Goal: Task Accomplishment & Management: Manage account settings

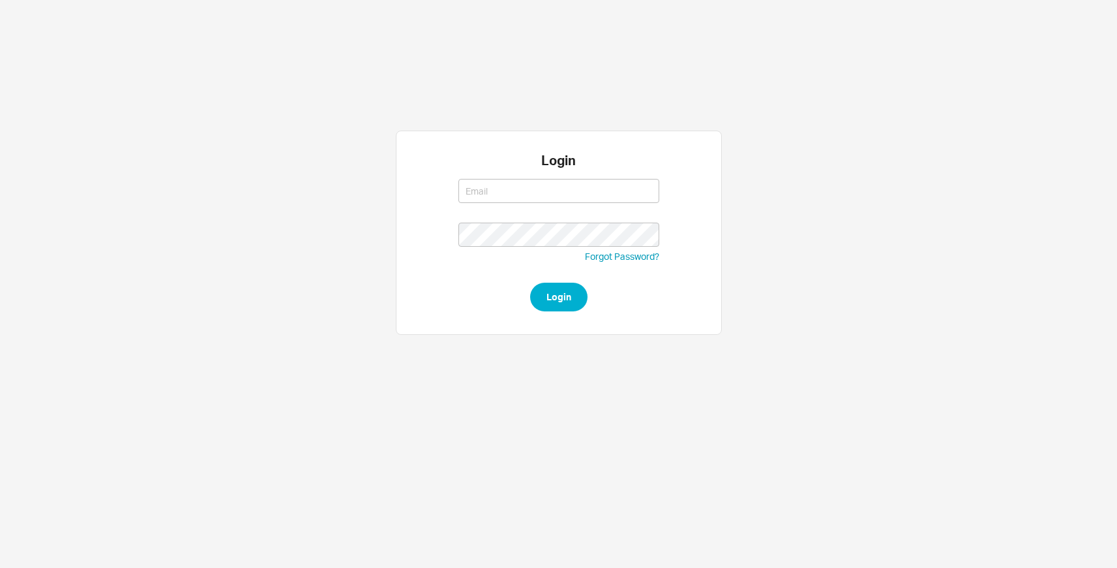
type input "[EMAIL_ADDRESS][DOMAIN_NAME]"
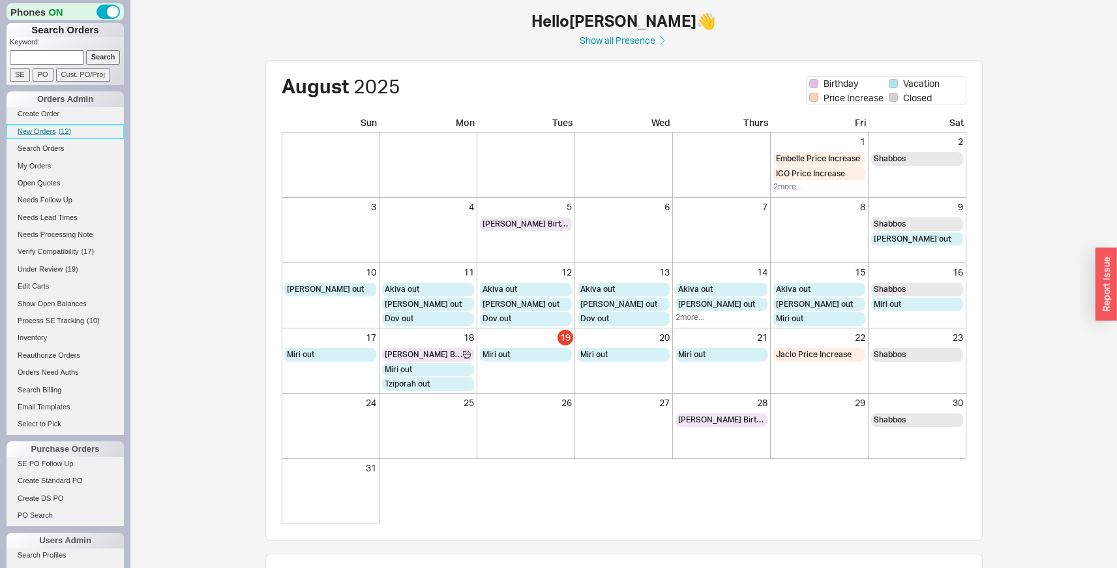
click at [56, 134] on link "New Orders ( 12 )" at bounding box center [65, 132] width 117 height 14
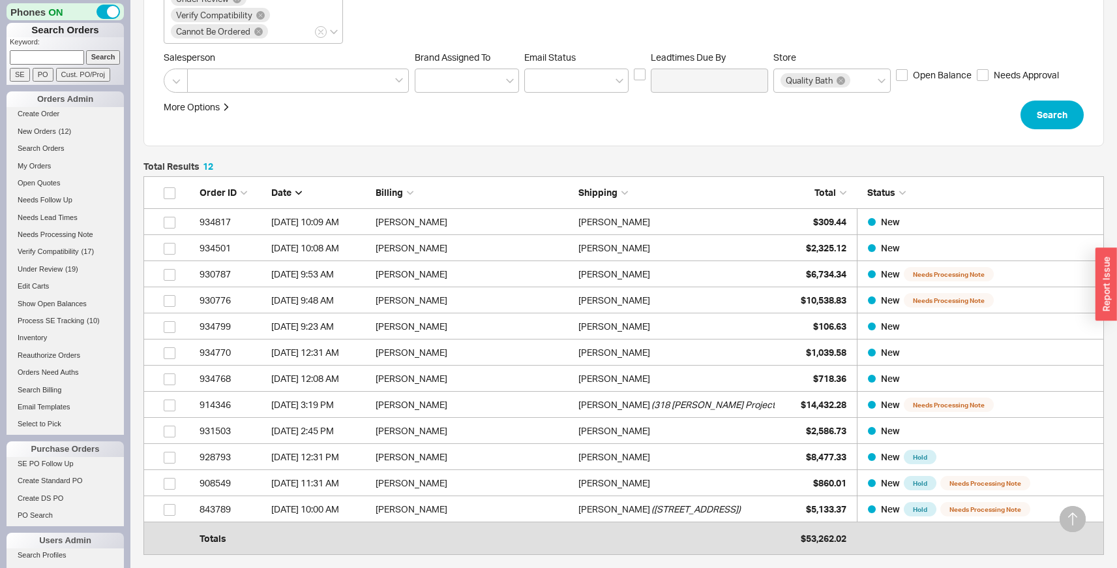
scroll to position [237, 0]
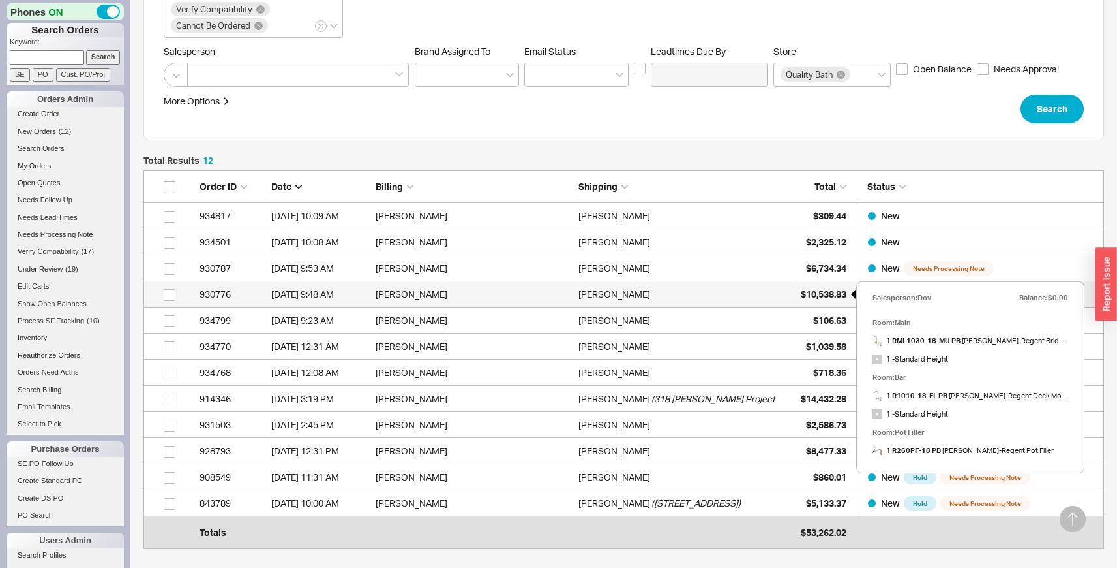
click at [797, 290] on div "$10,538.83" at bounding box center [813, 294] width 65 height 26
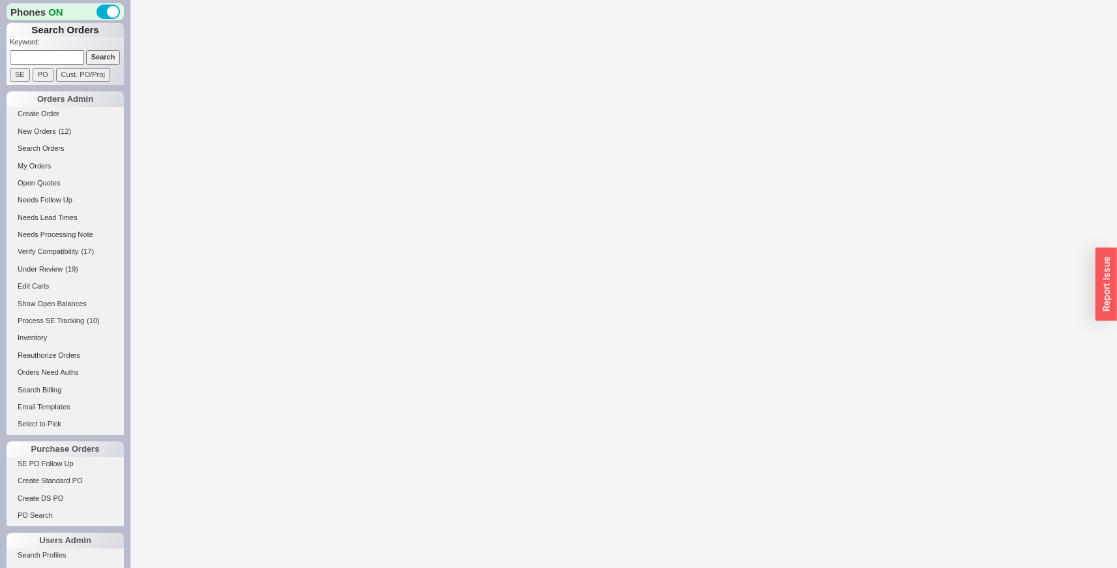
select select "LOW"
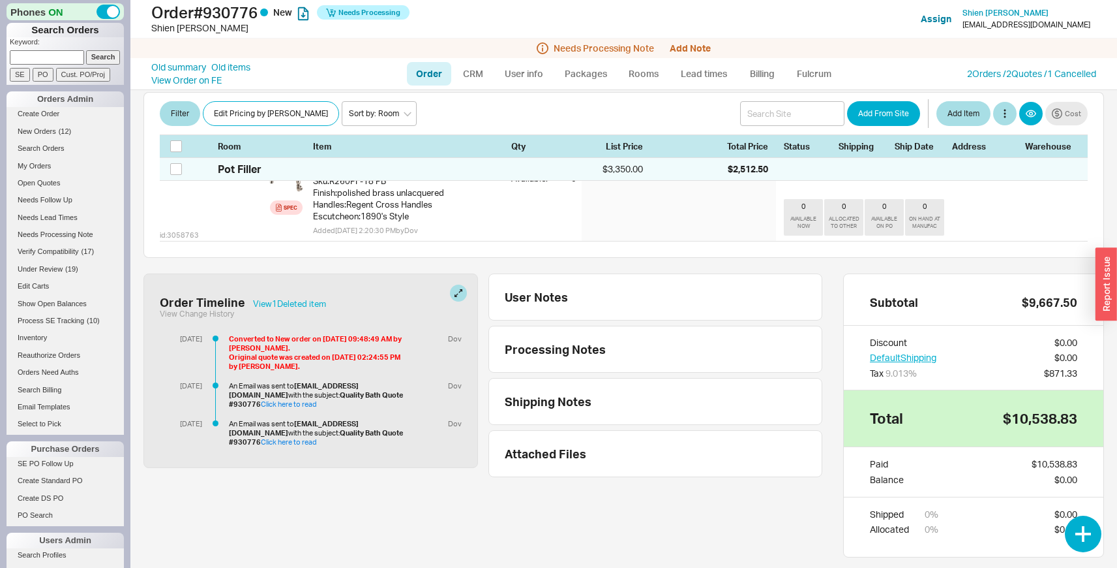
scroll to position [700, 0]
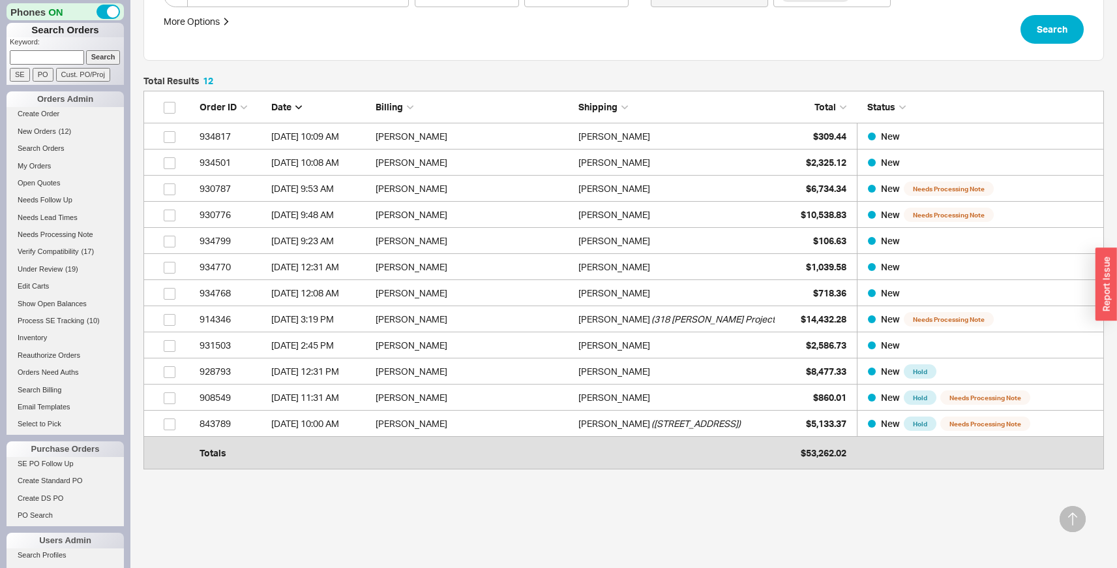
scroll to position [318, 0]
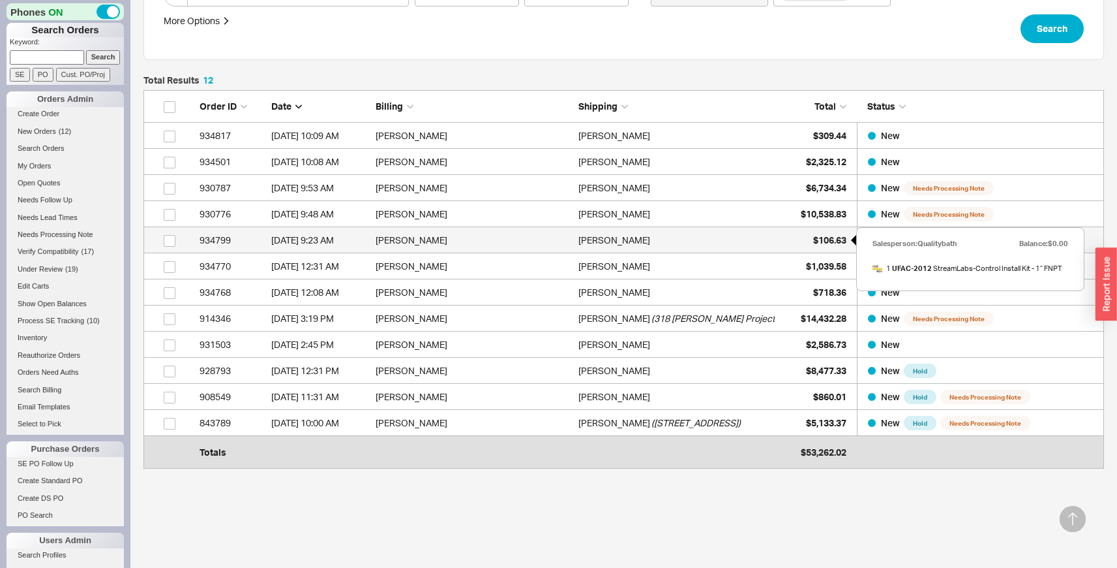
click at [804, 237] on div "$106.63" at bounding box center [813, 240] width 65 height 26
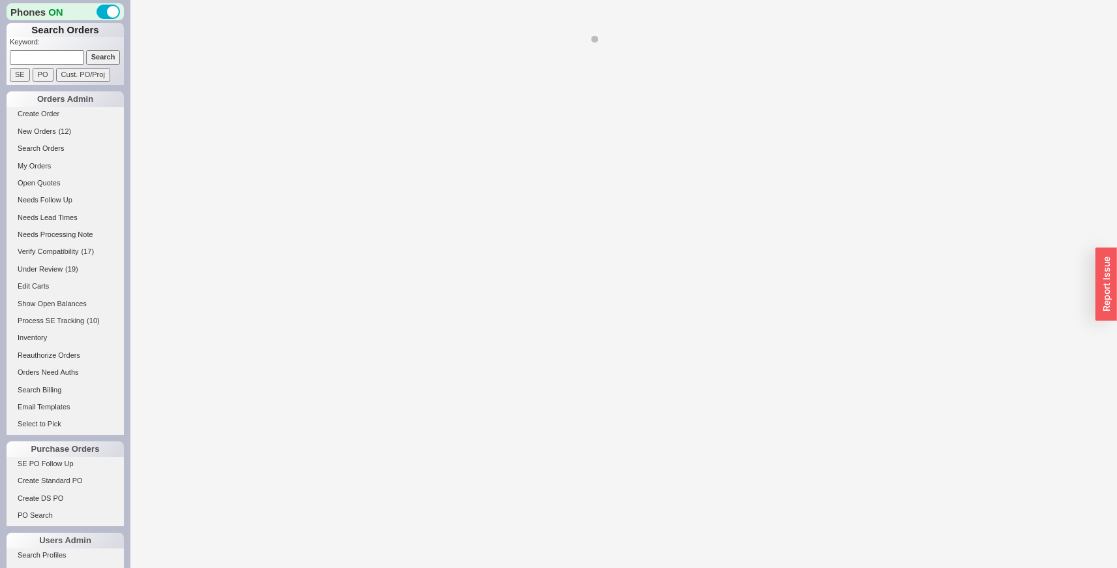
select select "LOW"
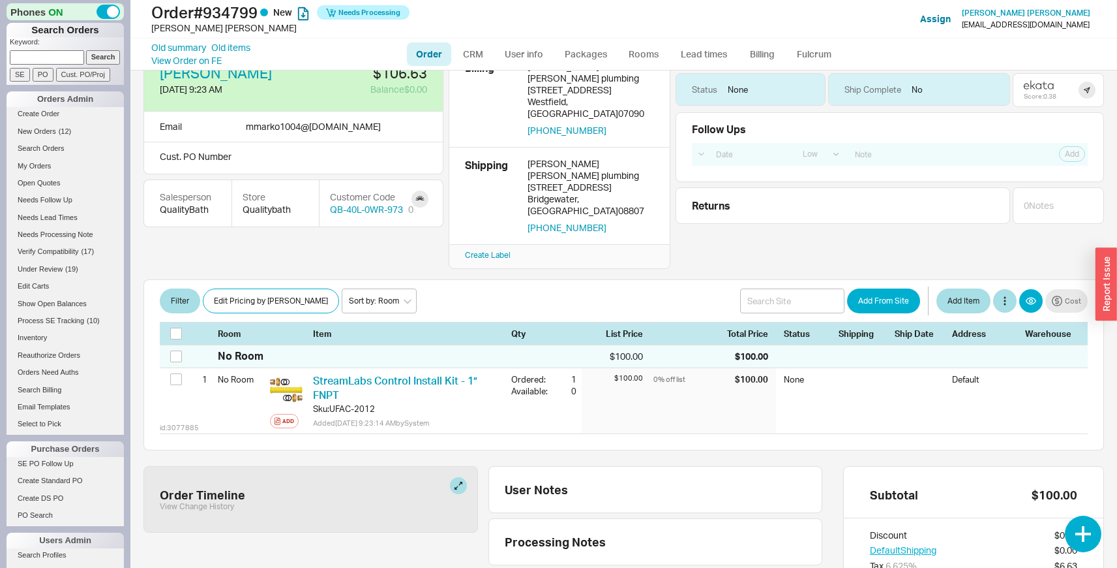
scroll to position [37, 0]
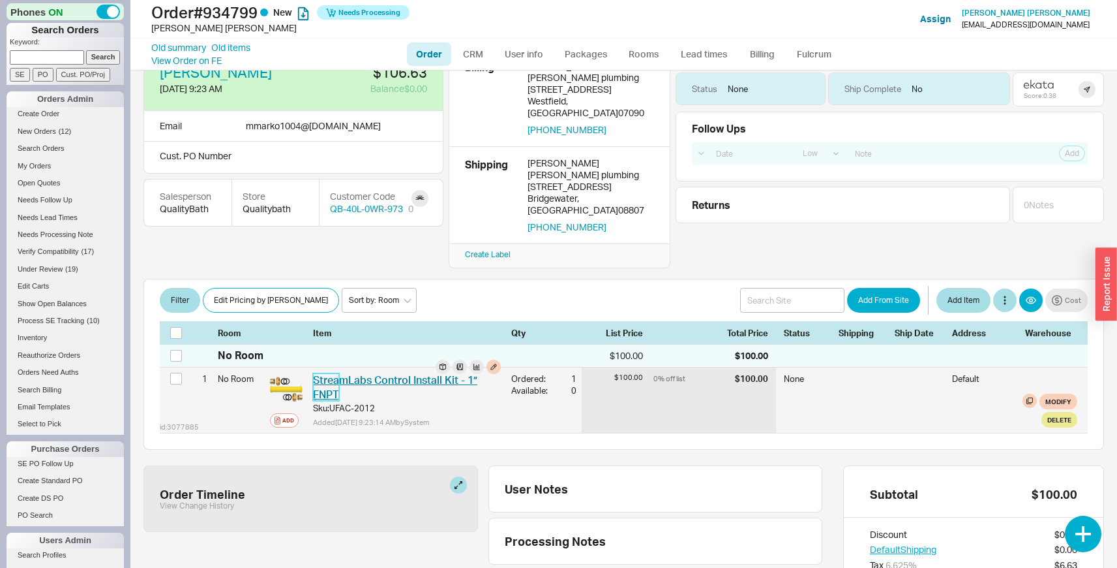
click at [388, 373] on link "StreamLabs Control Install Kit - 1” FNPT" at bounding box center [395, 386] width 164 height 27
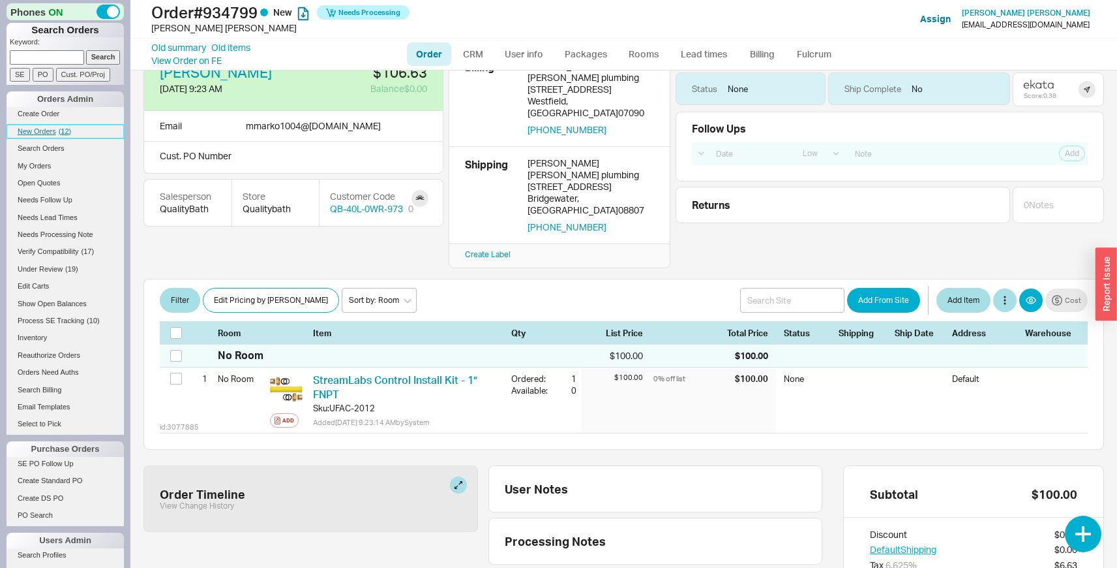
click at [51, 138] on link "New Orders ( 12 )" at bounding box center [65, 132] width 117 height 14
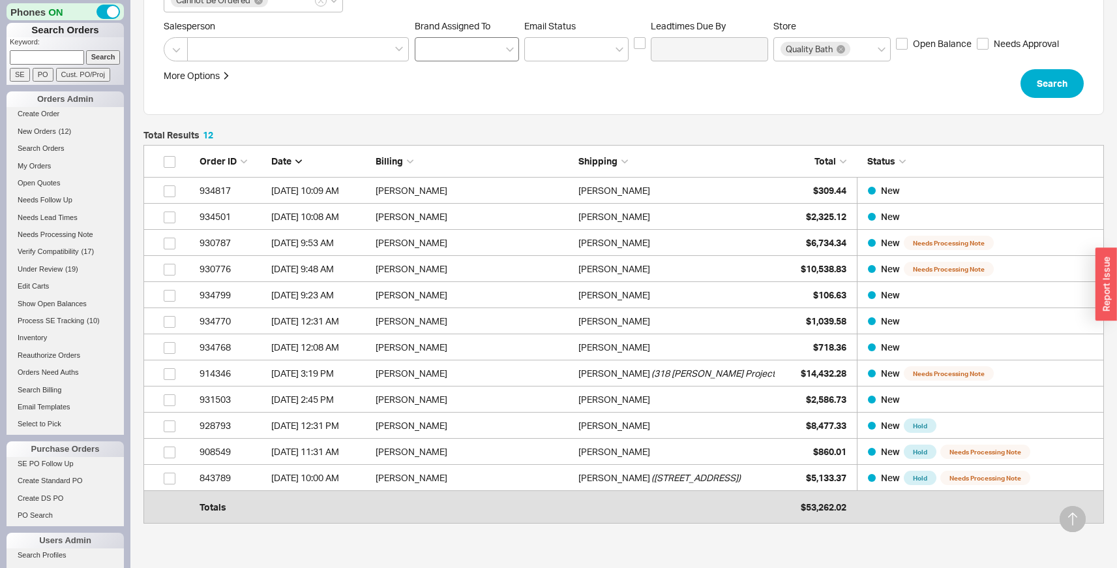
scroll to position [270, 0]
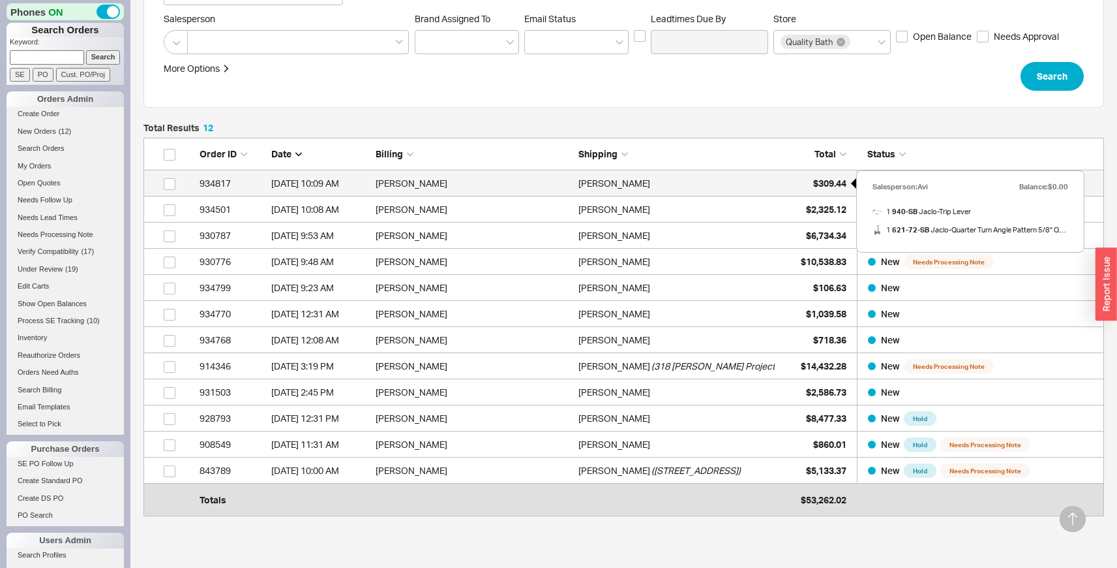
click at [795, 182] on div "$309.44" at bounding box center [813, 183] width 65 height 26
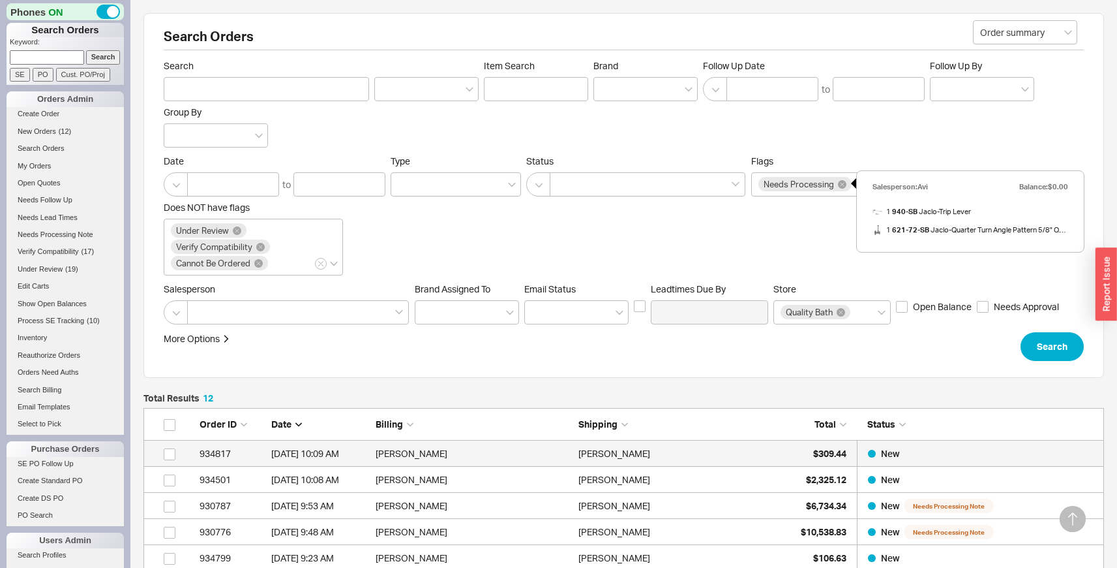
select select "LOW"
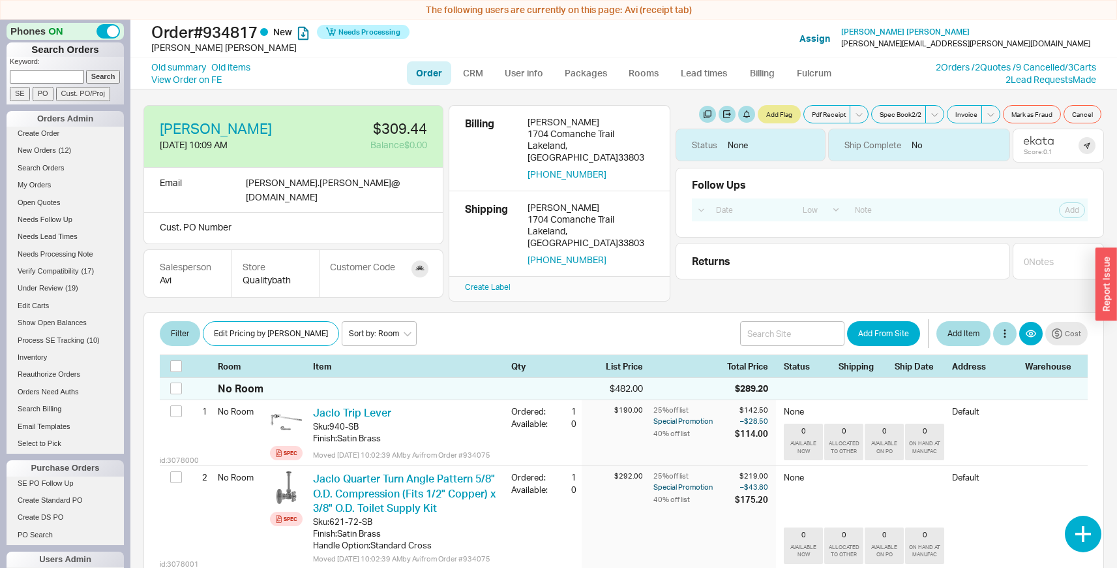
scroll to position [343, 0]
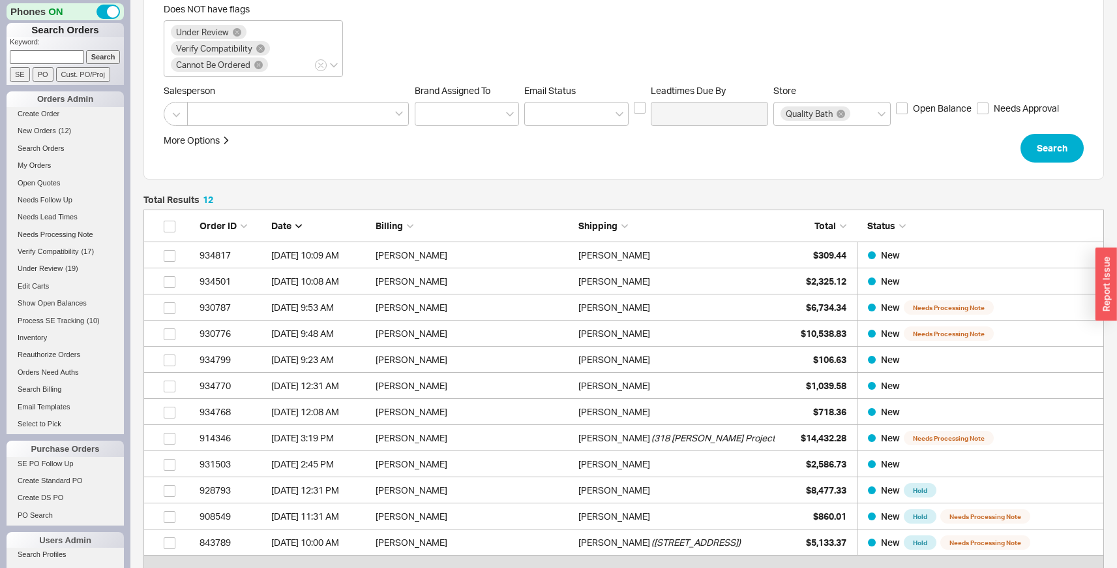
scroll to position [214, 0]
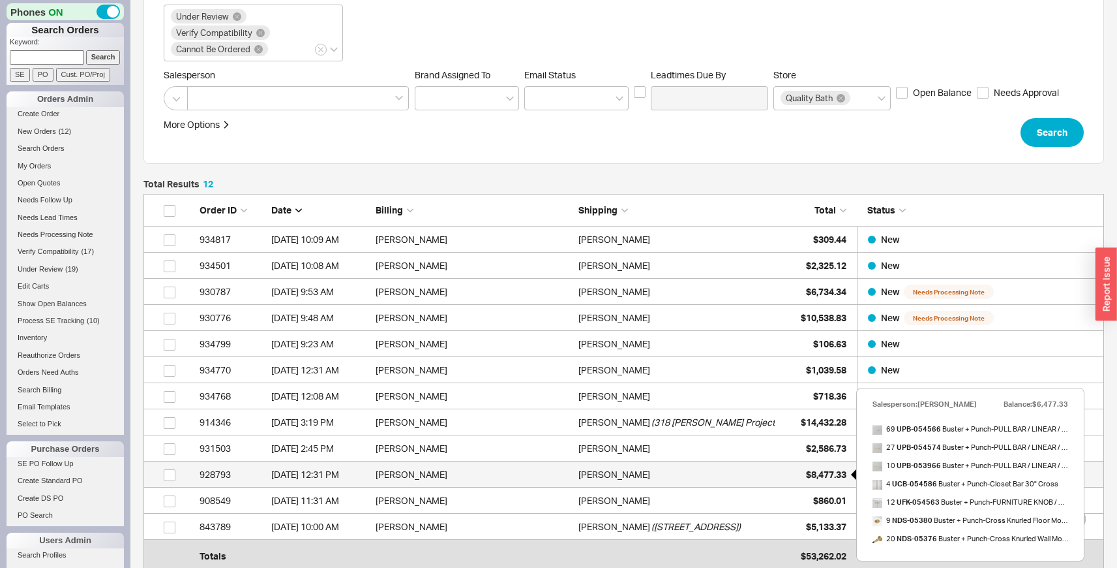
click at [815, 462] on div "$8,477.33" at bounding box center [813, 474] width 65 height 26
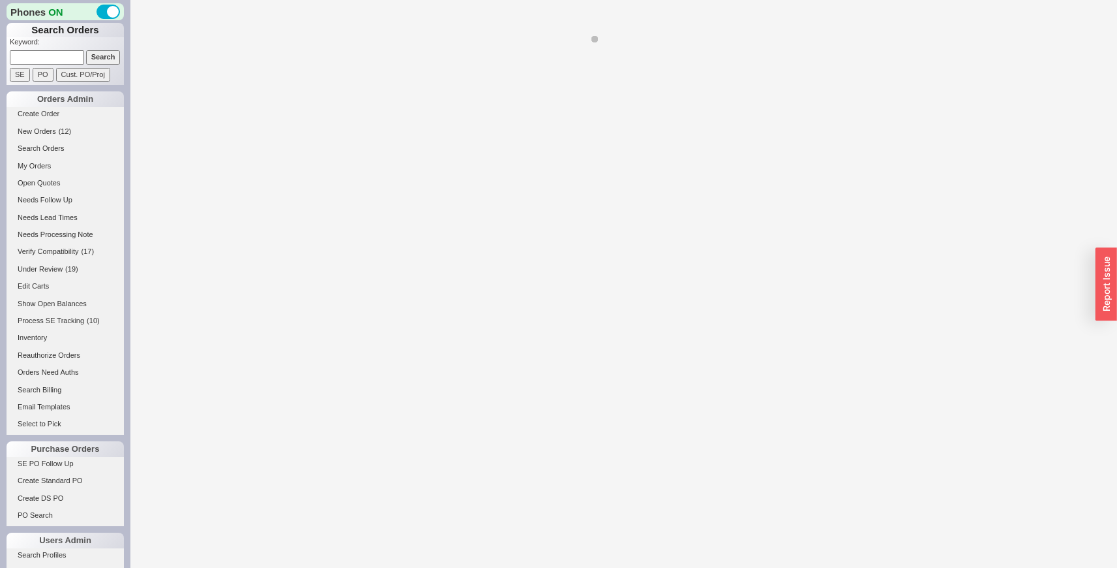
select select "LOW"
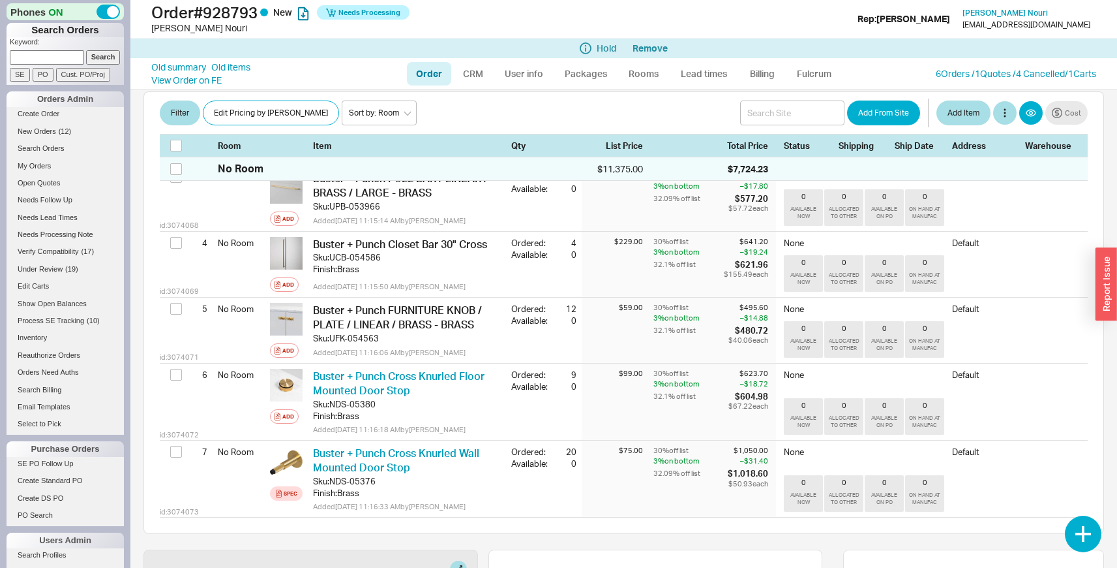
scroll to position [685, 0]
